Goal: Check status

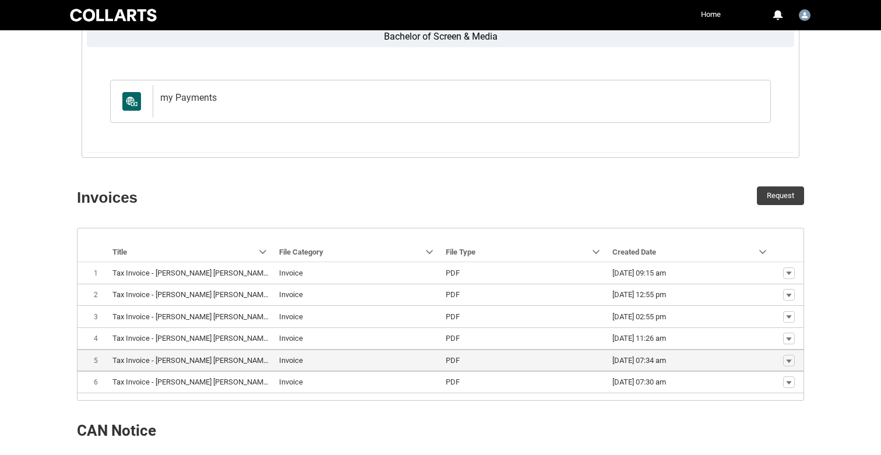
scroll to position [207, 0]
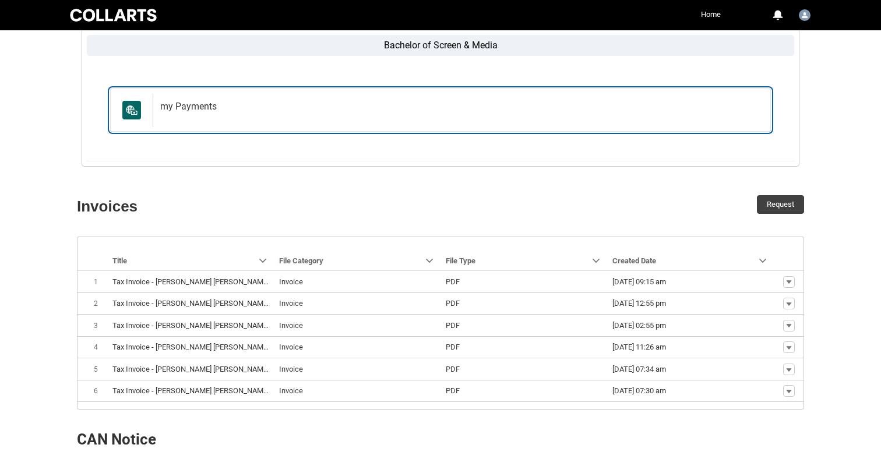
click at [254, 107] on h2 "my Payments" at bounding box center [459, 107] width 598 height 12
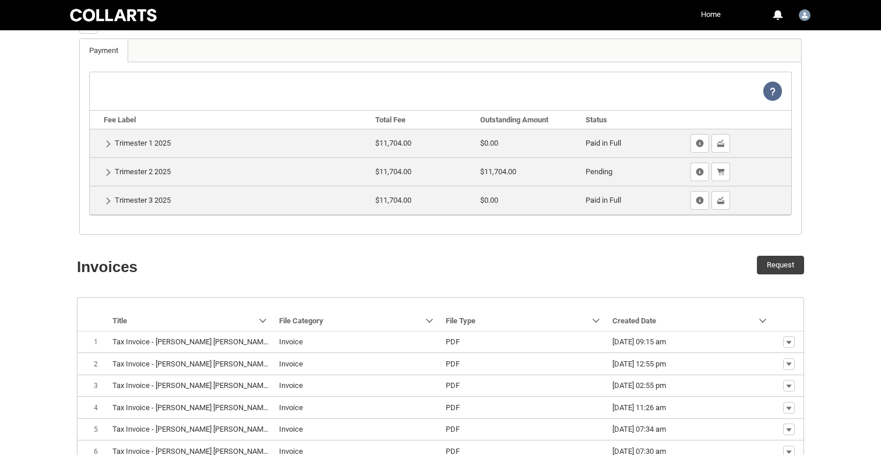
scroll to position [217, 0]
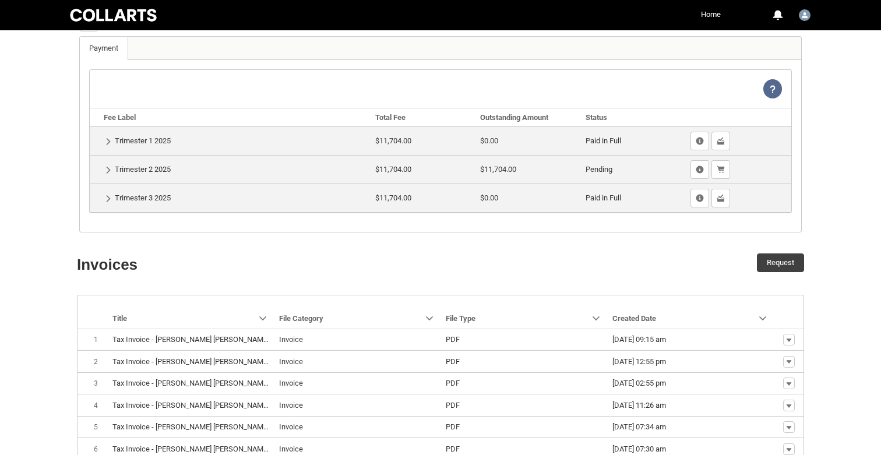
click at [114, 197] on td "Show Details Trimester 3 2025" at bounding box center [230, 197] width 281 height 29
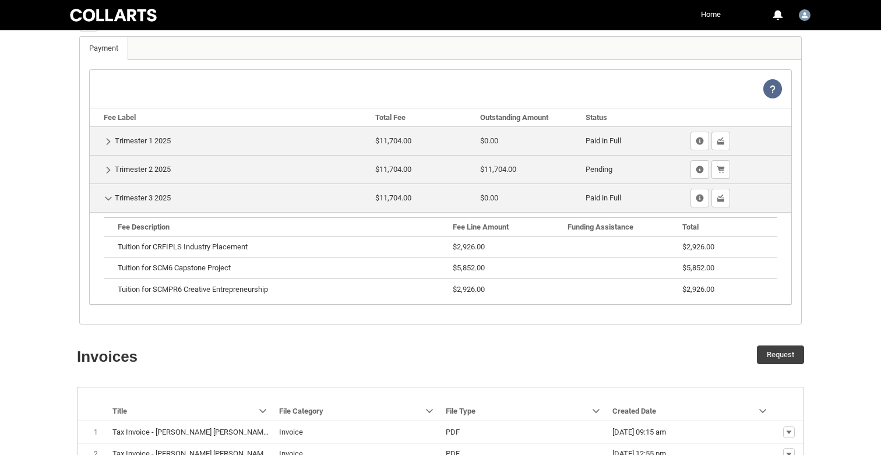
click at [114, 197] on td "Hide Details Trimester 3 2025" at bounding box center [230, 197] width 281 height 29
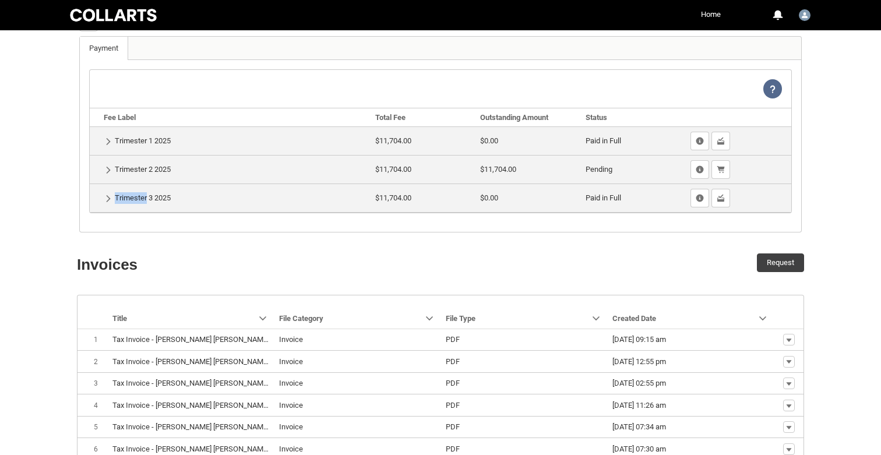
click at [114, 197] on td "Show Details Trimester 3 2025" at bounding box center [230, 197] width 281 height 29
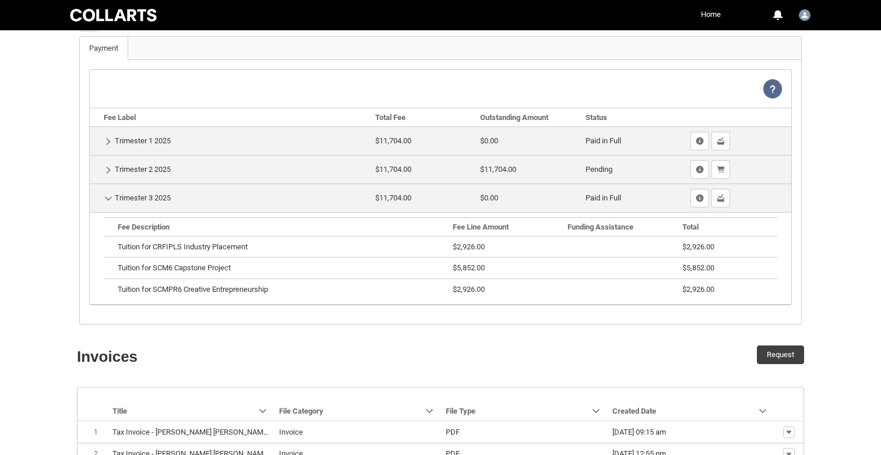
click at [114, 197] on td "Hide Details Trimester 3 2025" at bounding box center [230, 197] width 281 height 29
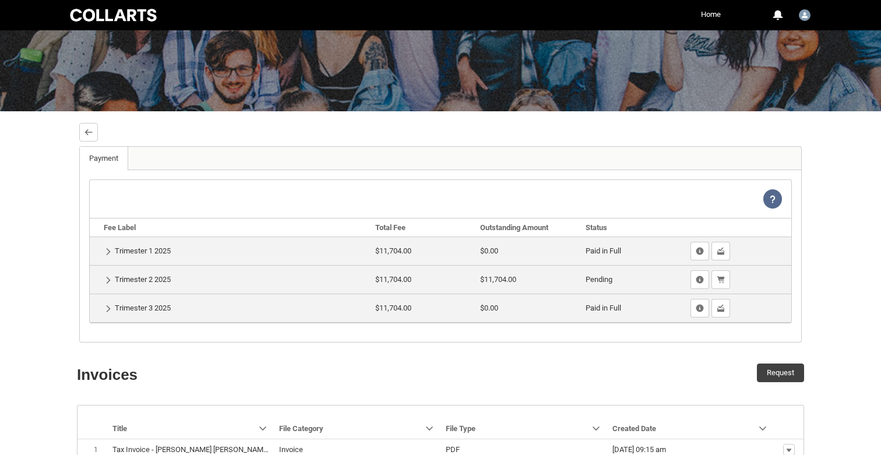
scroll to position [0, 0]
